Goal: Entertainment & Leisure: Consume media (video, audio)

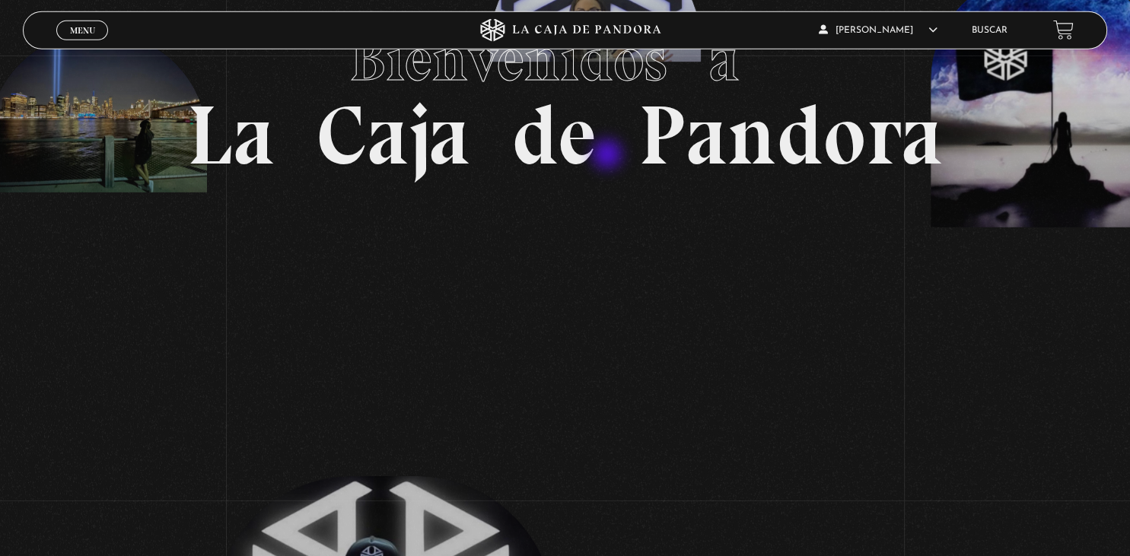
scroll to position [240, 0]
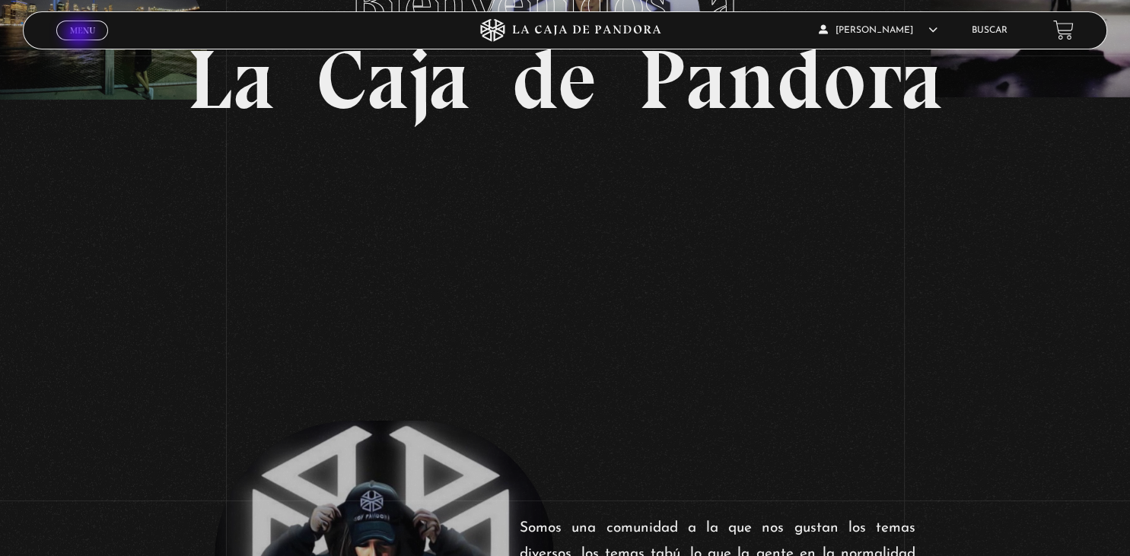
click at [81, 35] on span "Menu" at bounding box center [82, 30] width 25 height 9
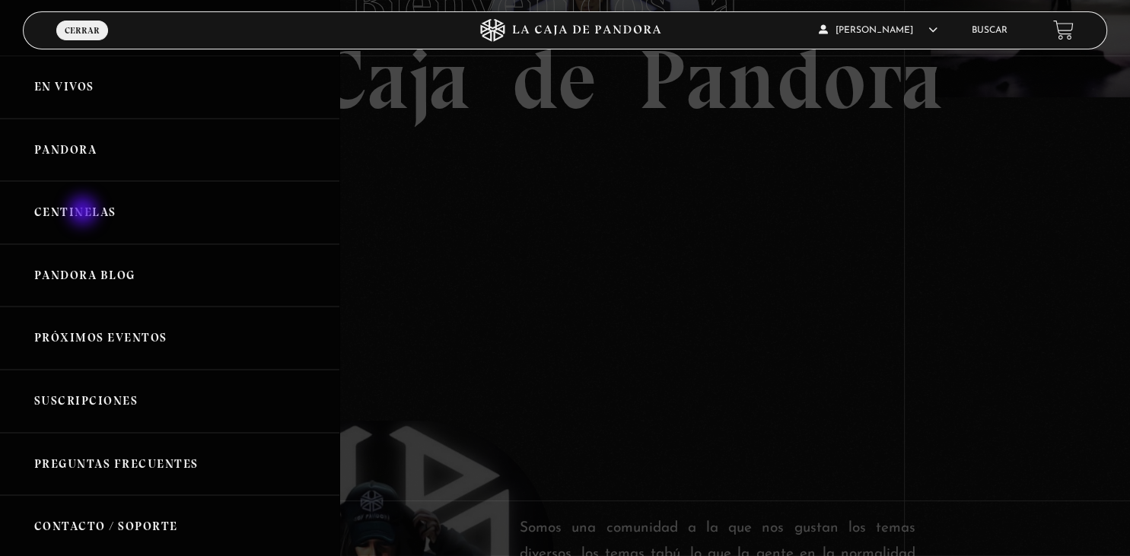
click at [84, 212] on link "Centinelas" at bounding box center [169, 212] width 339 height 63
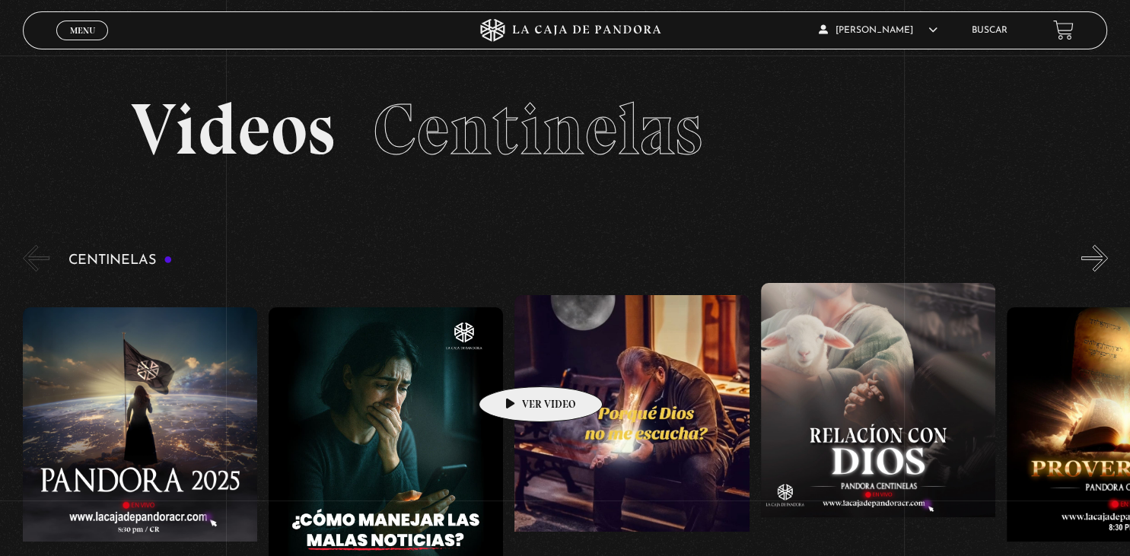
drag, startPoint x: 191, startPoint y: 368, endPoint x: 782, endPoint y: 397, distance: 591.8
click at [82, 30] on span "Menu" at bounding box center [82, 30] width 25 height 9
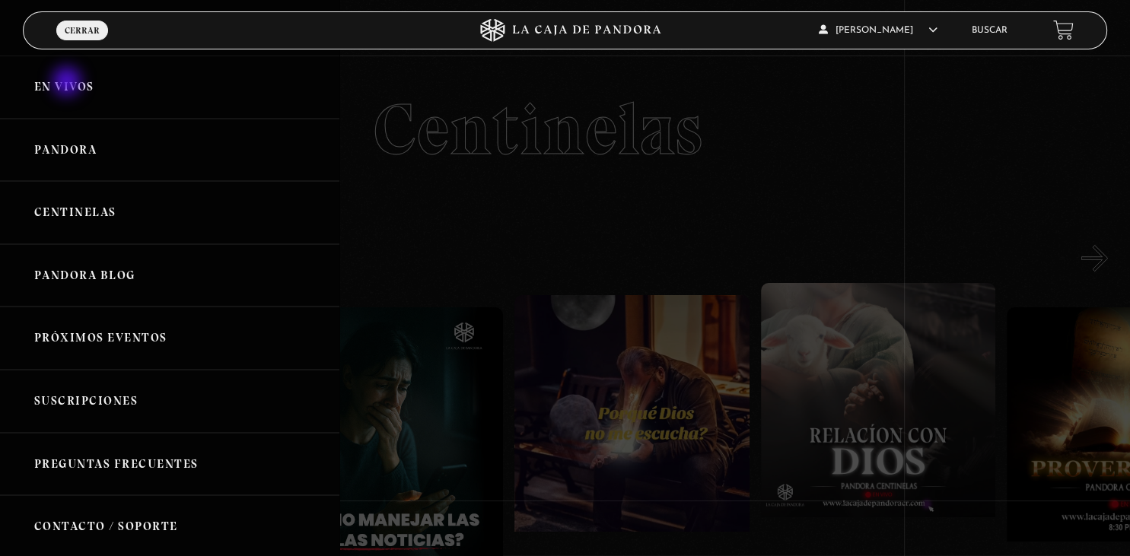
click at [68, 83] on link "En vivos" at bounding box center [169, 87] width 339 height 63
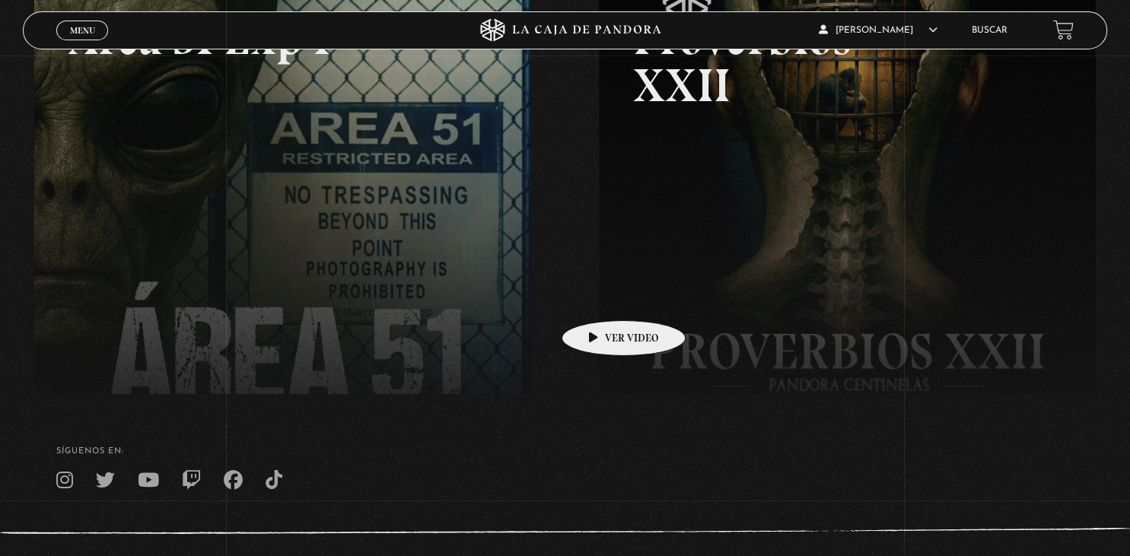
scroll to position [321, 0]
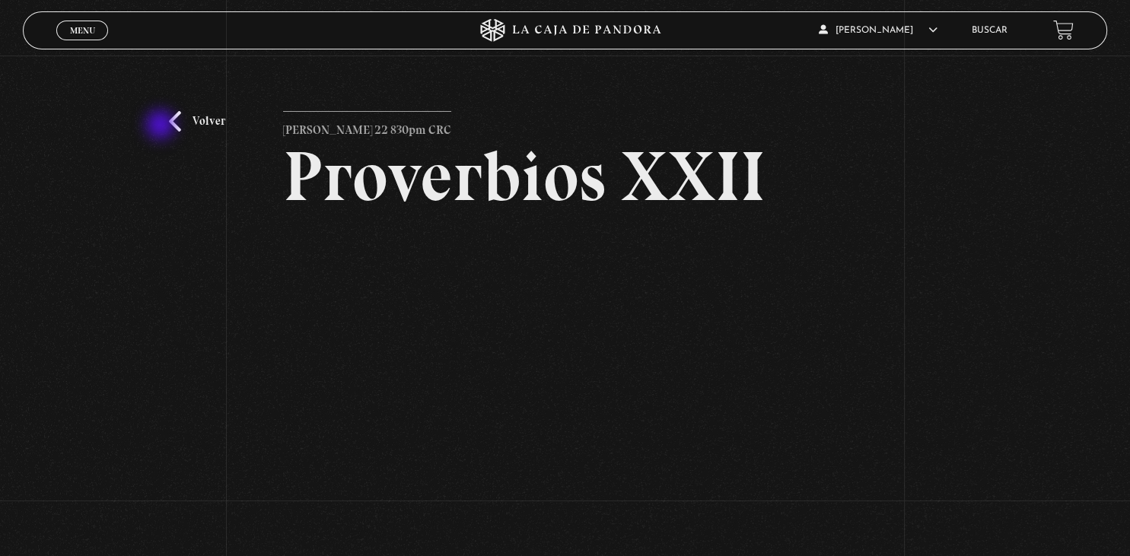
click at [162, 126] on div "Volver [PERSON_NAME] 22 830pm CRC Proverbios XXII" at bounding box center [565, 319] width 1130 height 526
click at [176, 127] on link "Volver" at bounding box center [197, 121] width 56 height 21
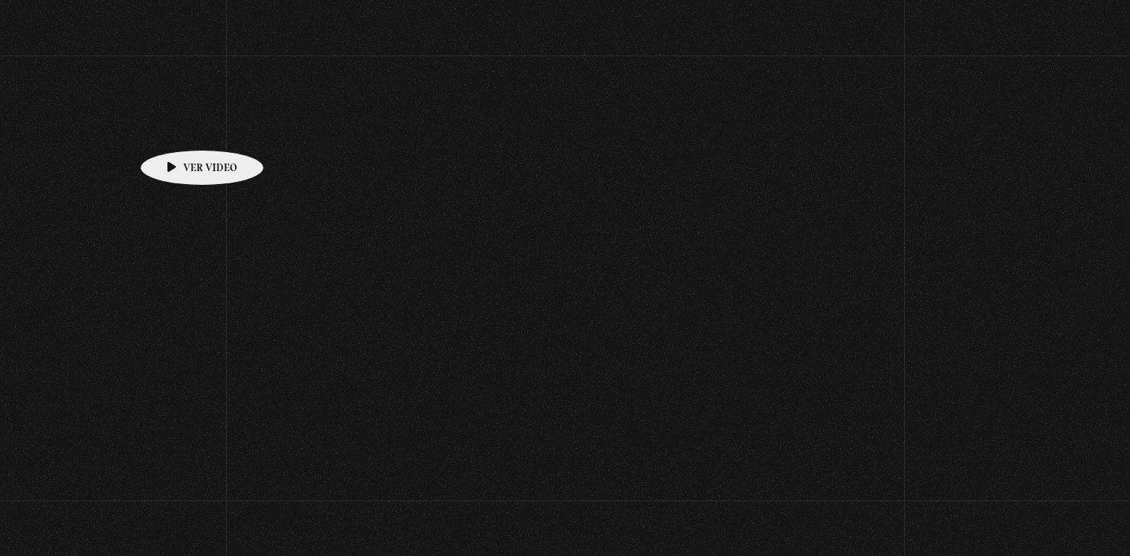
scroll to position [321, 0]
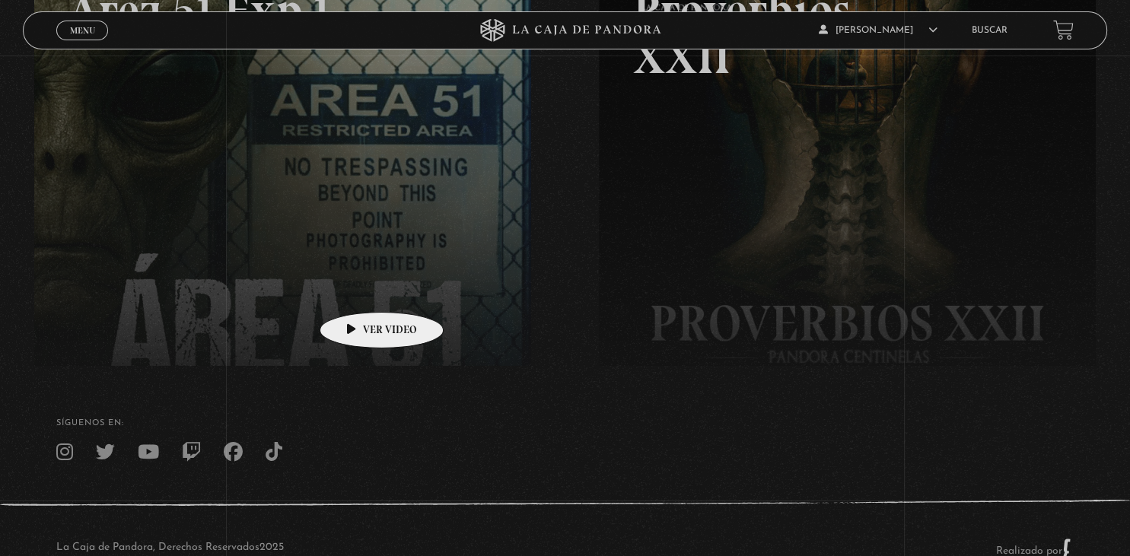
click at [358, 289] on link at bounding box center [599, 199] width 1130 height 556
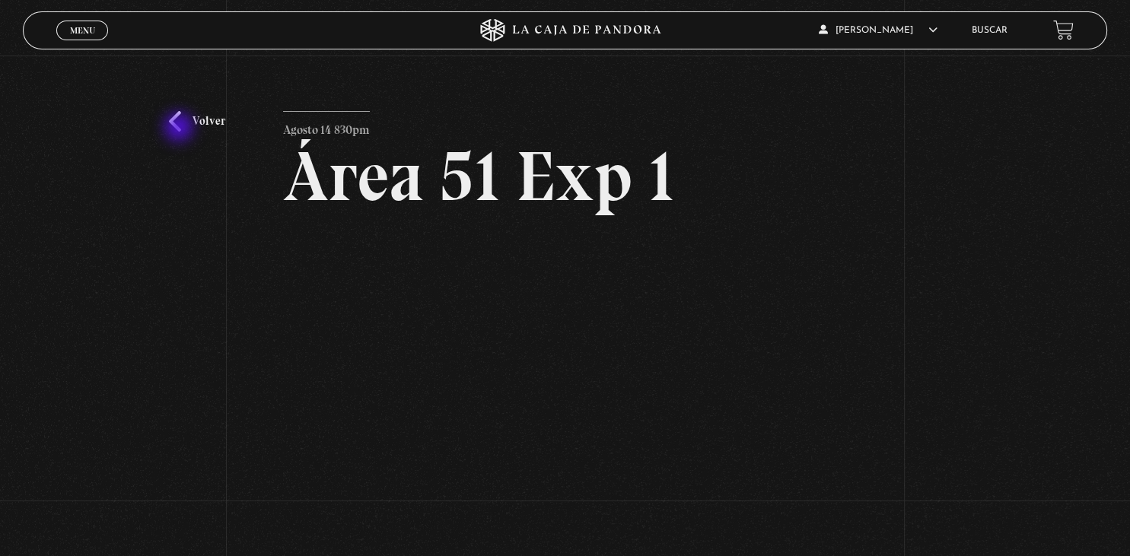
click at [180, 129] on link "Volver" at bounding box center [197, 121] width 56 height 21
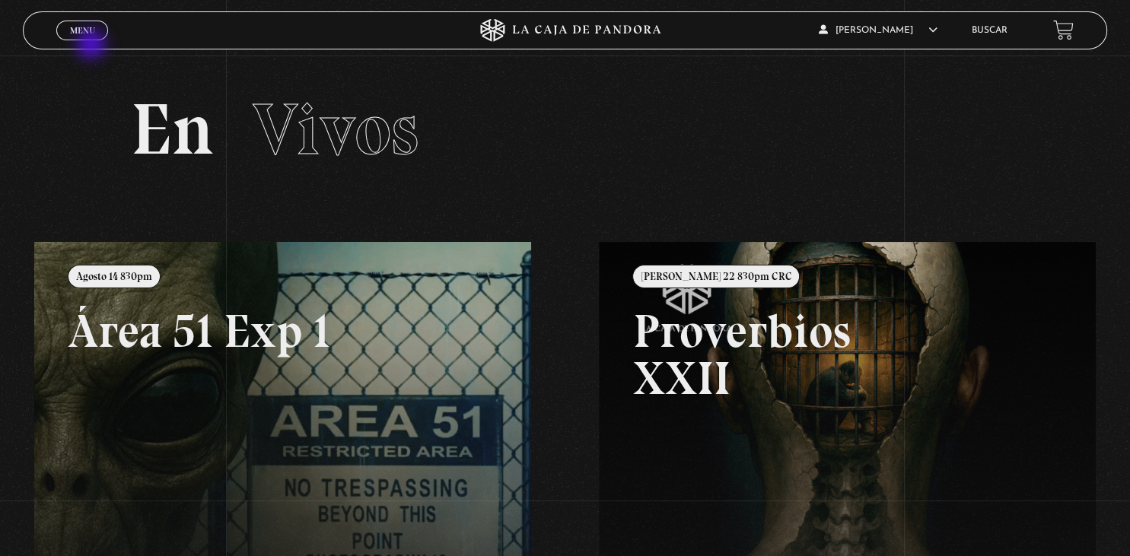
click at [93, 46] on div "Menu Cerrar" at bounding box center [225, 30] width 339 height 37
click at [87, 32] on span "Menu" at bounding box center [82, 30] width 25 height 9
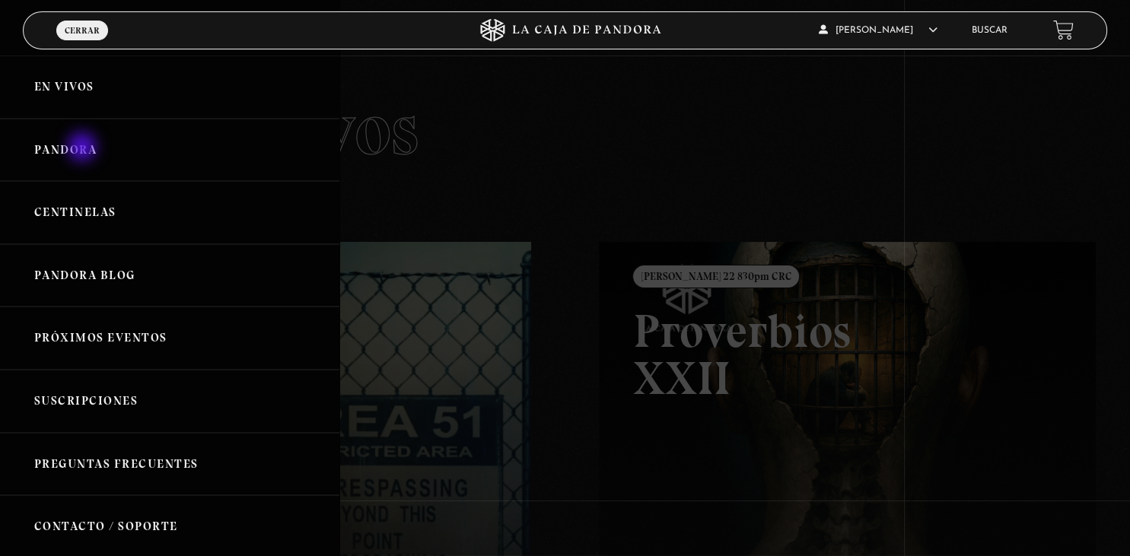
click at [84, 148] on link "Pandora" at bounding box center [169, 150] width 339 height 63
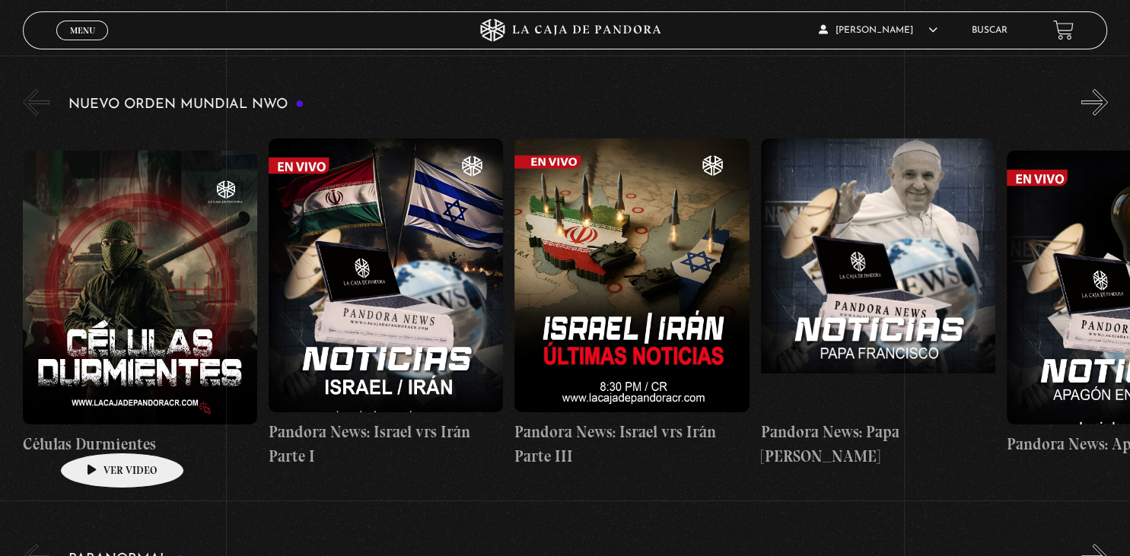
scroll to position [562, 0]
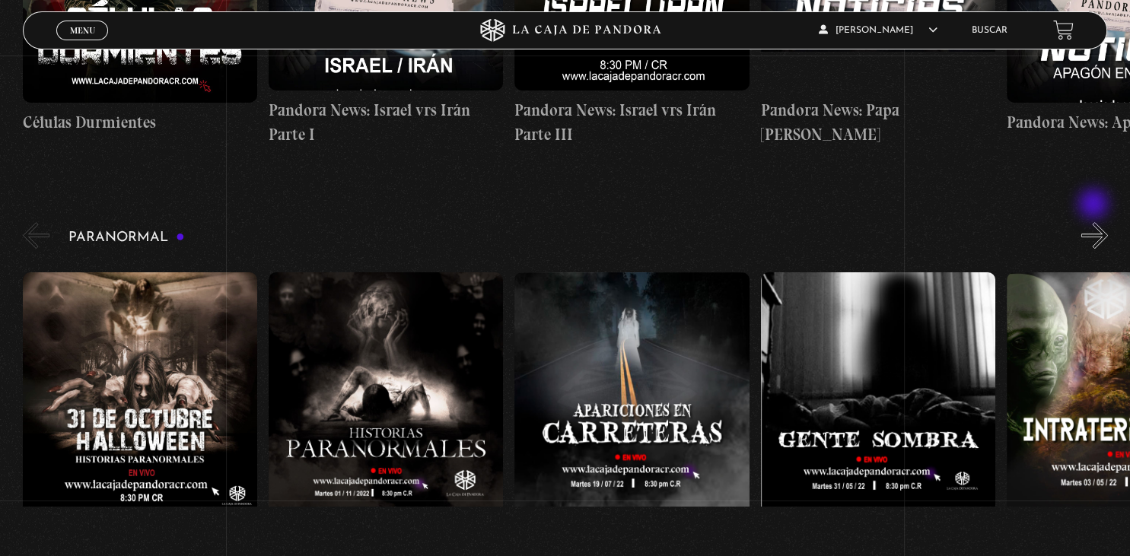
click at [1095, 222] on button "»" at bounding box center [1094, 235] width 27 height 27
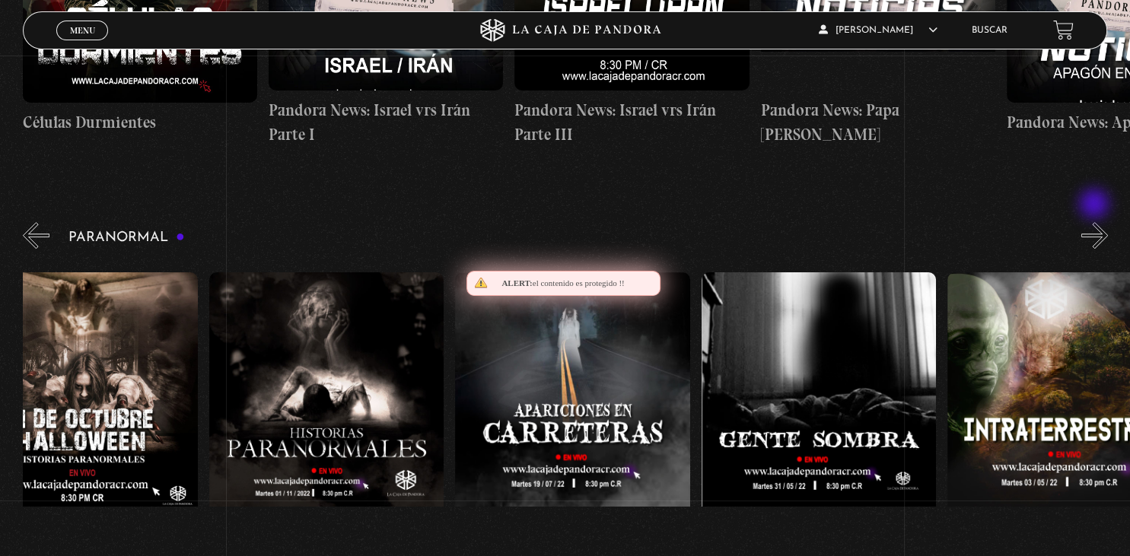
click at [1095, 222] on button "»" at bounding box center [1094, 235] width 27 height 27
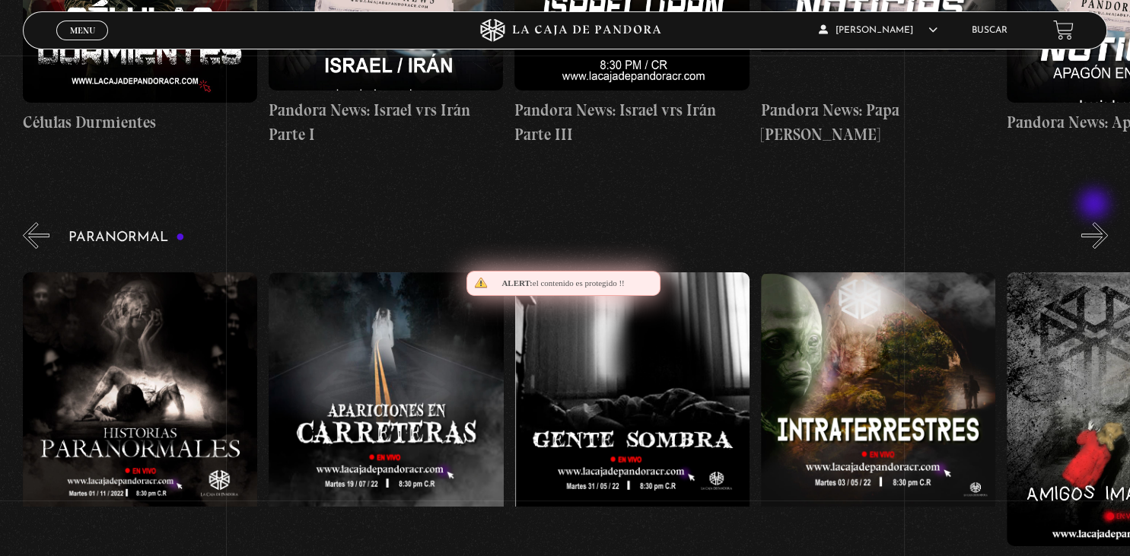
click at [1095, 222] on button "»" at bounding box center [1094, 235] width 27 height 27
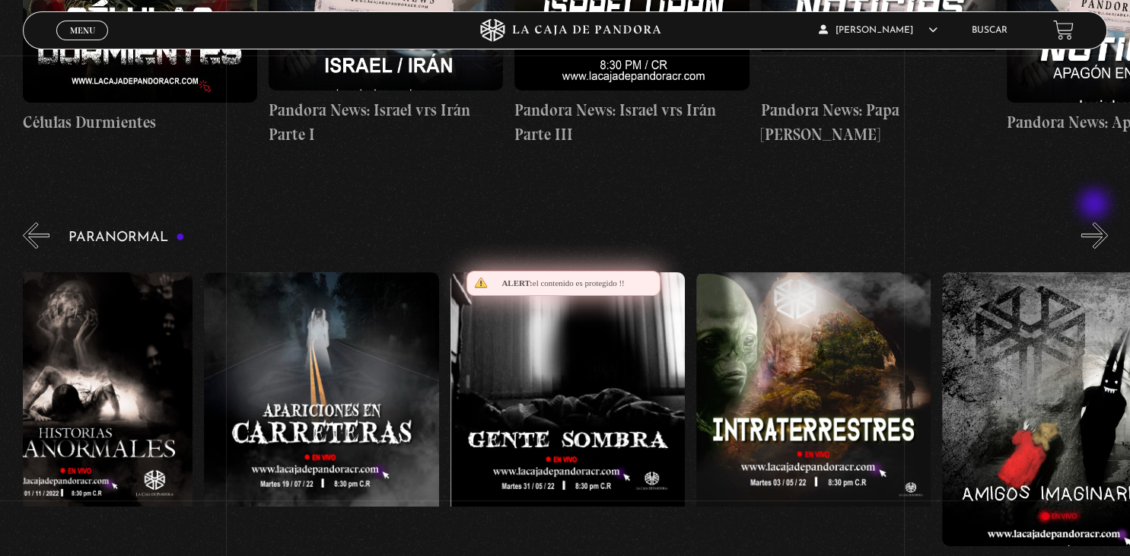
click at [1095, 222] on button "»" at bounding box center [1094, 235] width 27 height 27
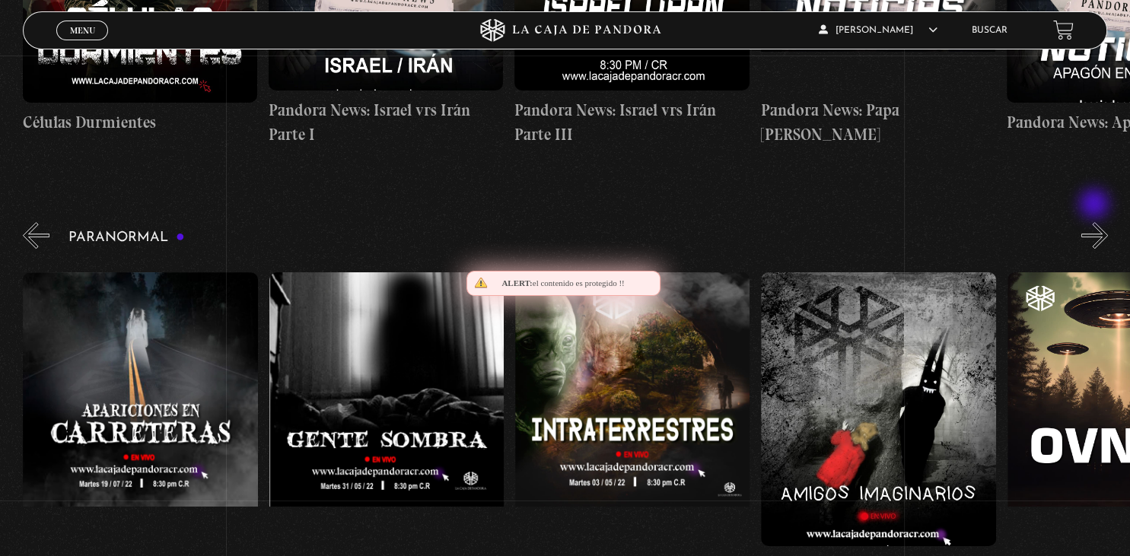
click at [1095, 222] on button "»" at bounding box center [1094, 235] width 27 height 27
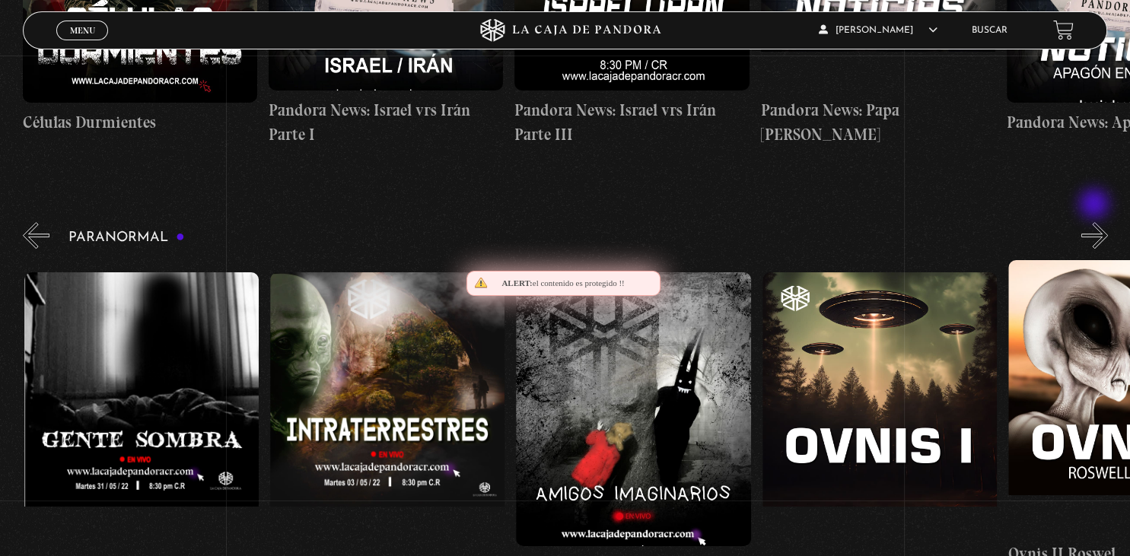
click at [1095, 222] on button "»" at bounding box center [1094, 235] width 27 height 27
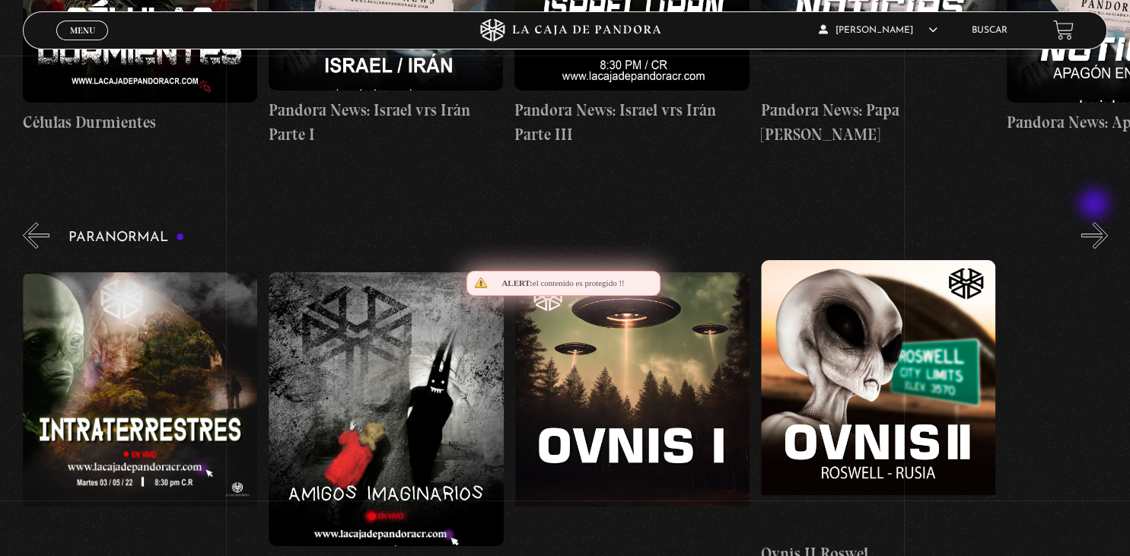
click at [1095, 222] on button "»" at bounding box center [1094, 235] width 27 height 27
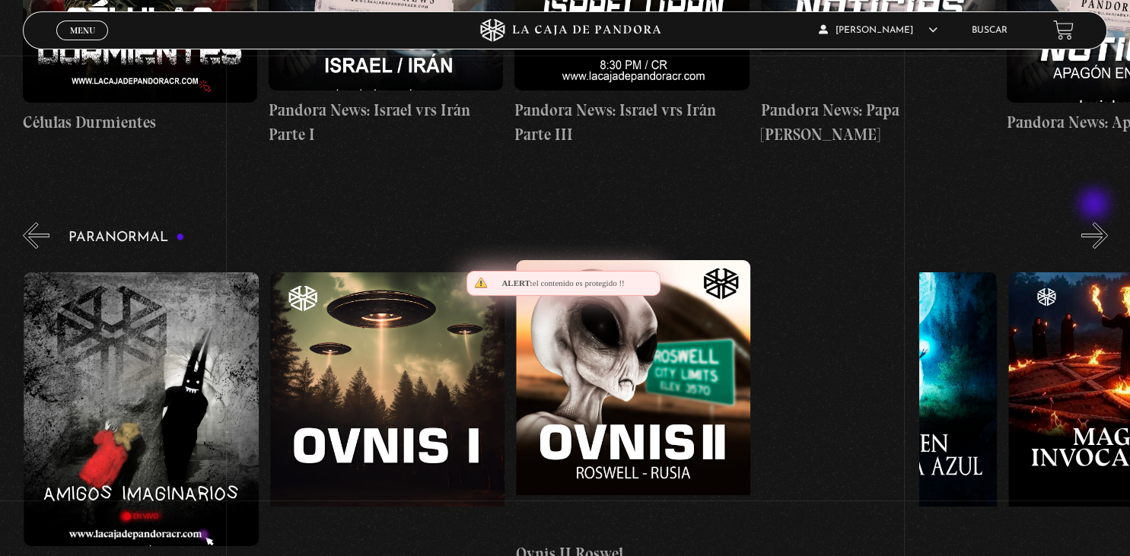
click at [1095, 222] on button "»" at bounding box center [1094, 235] width 27 height 27
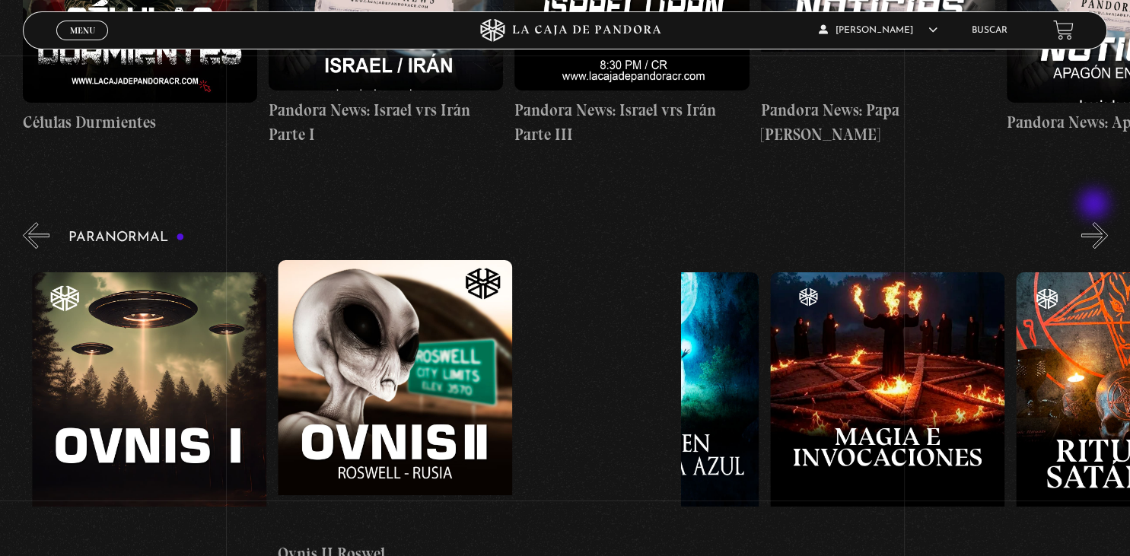
click at [1095, 222] on button "»" at bounding box center [1094, 235] width 27 height 27
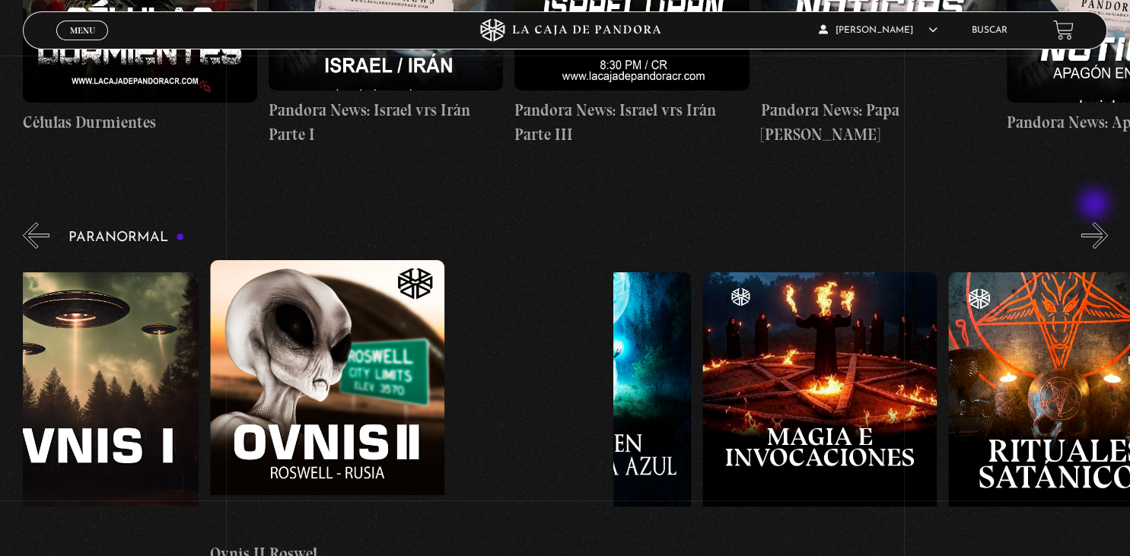
scroll to position [0, 1598]
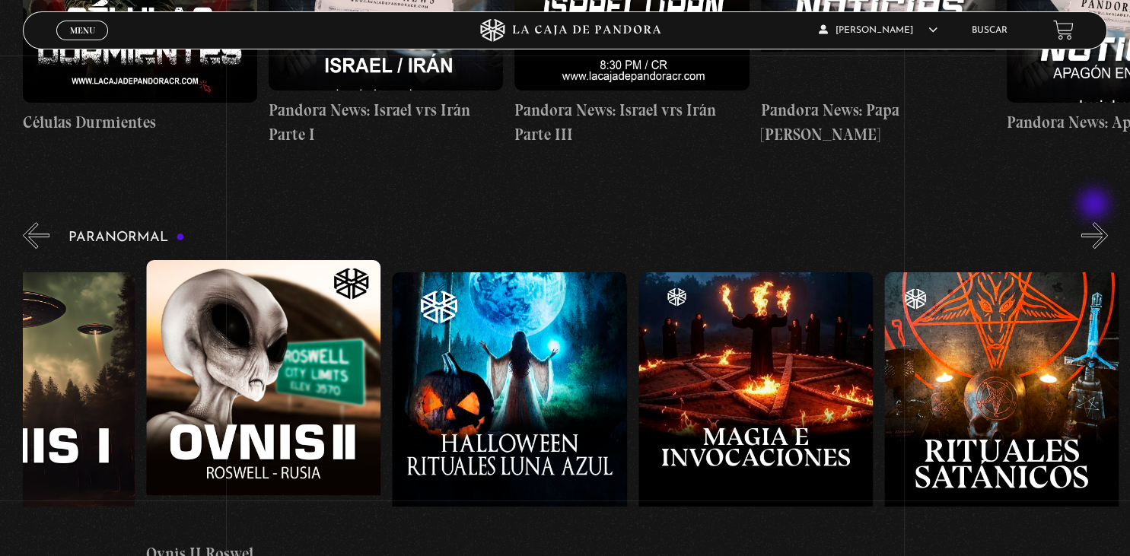
click at [1095, 222] on button "»" at bounding box center [1094, 235] width 27 height 27
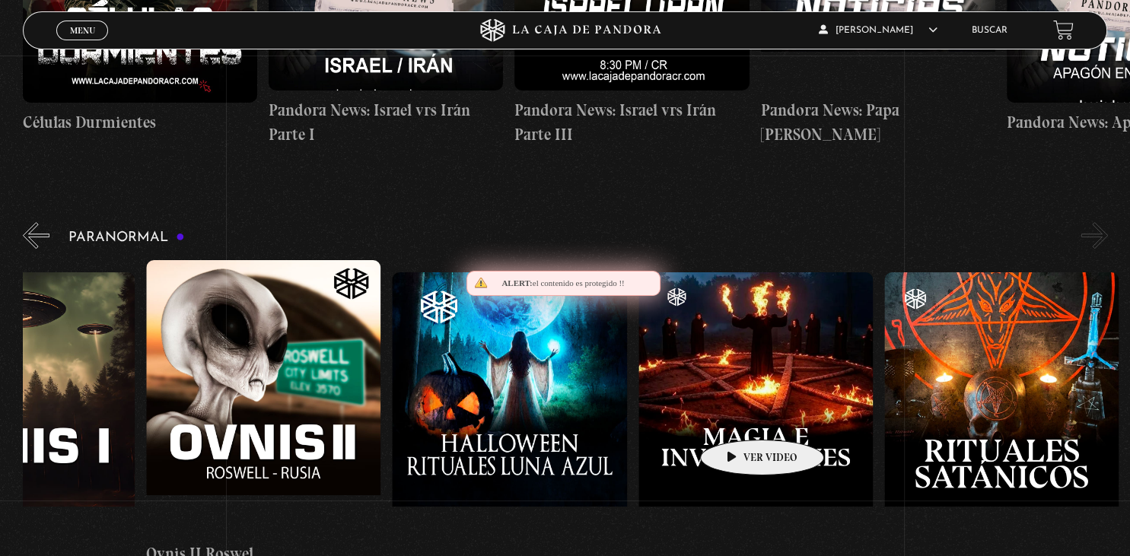
click at [738, 417] on figure at bounding box center [755, 409] width 234 height 274
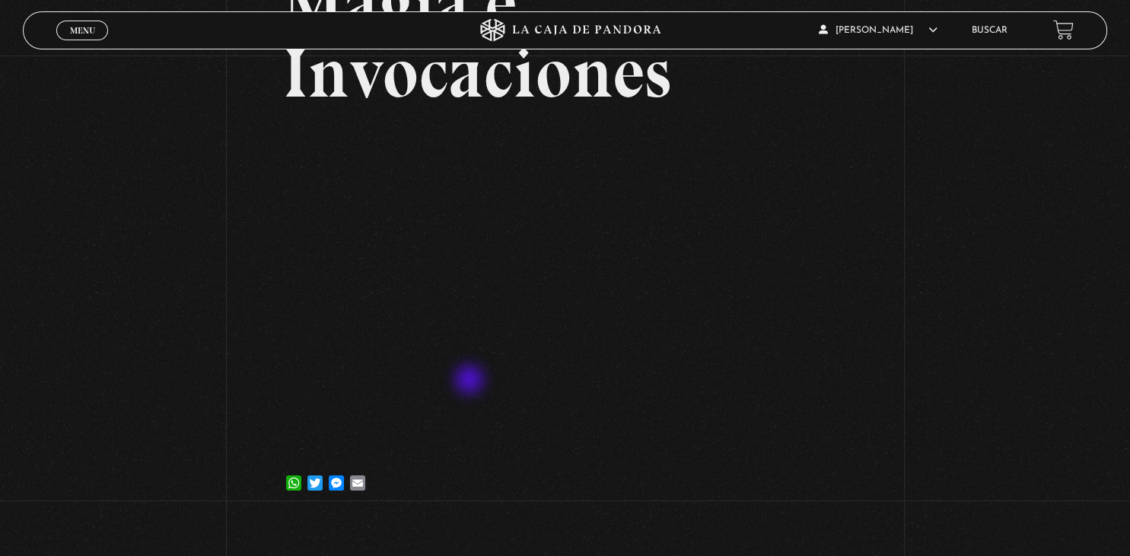
scroll to position [161, 0]
